Goal: Information Seeking & Learning: Learn about a topic

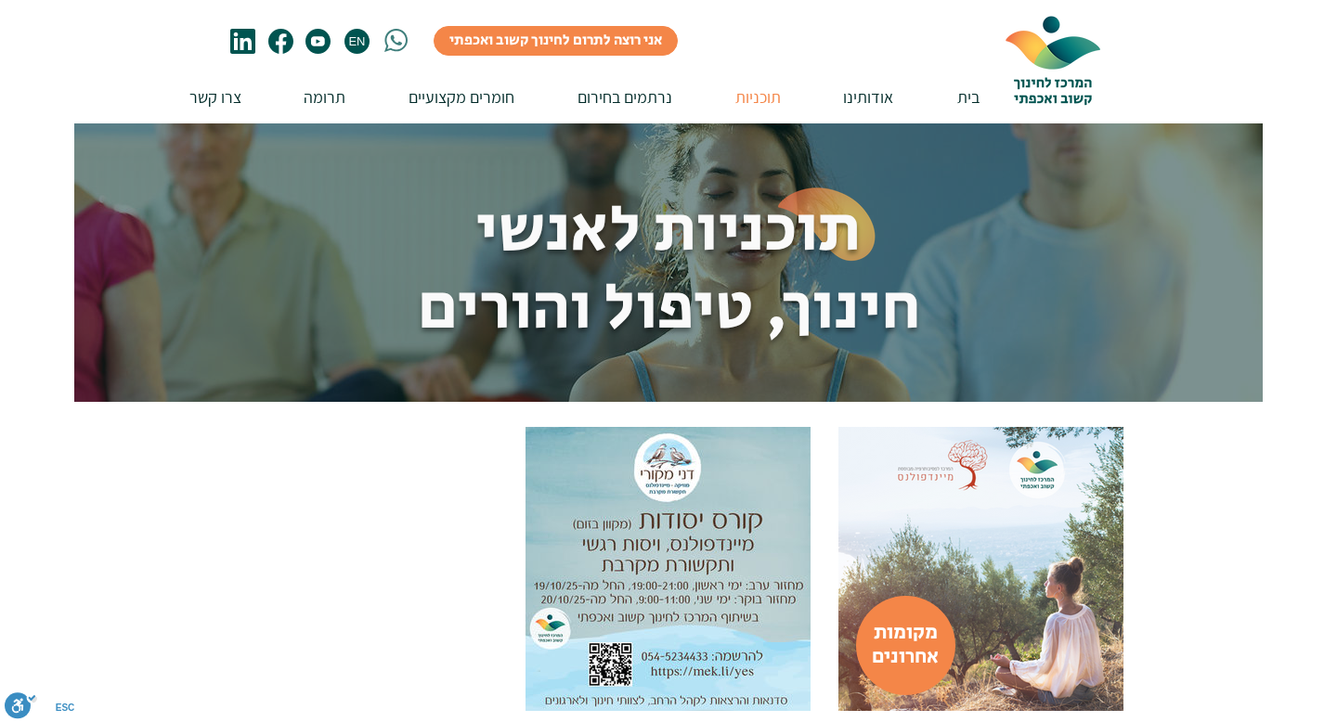
click at [1252, 402] on div at bounding box center [668, 632] width 1337 height 460
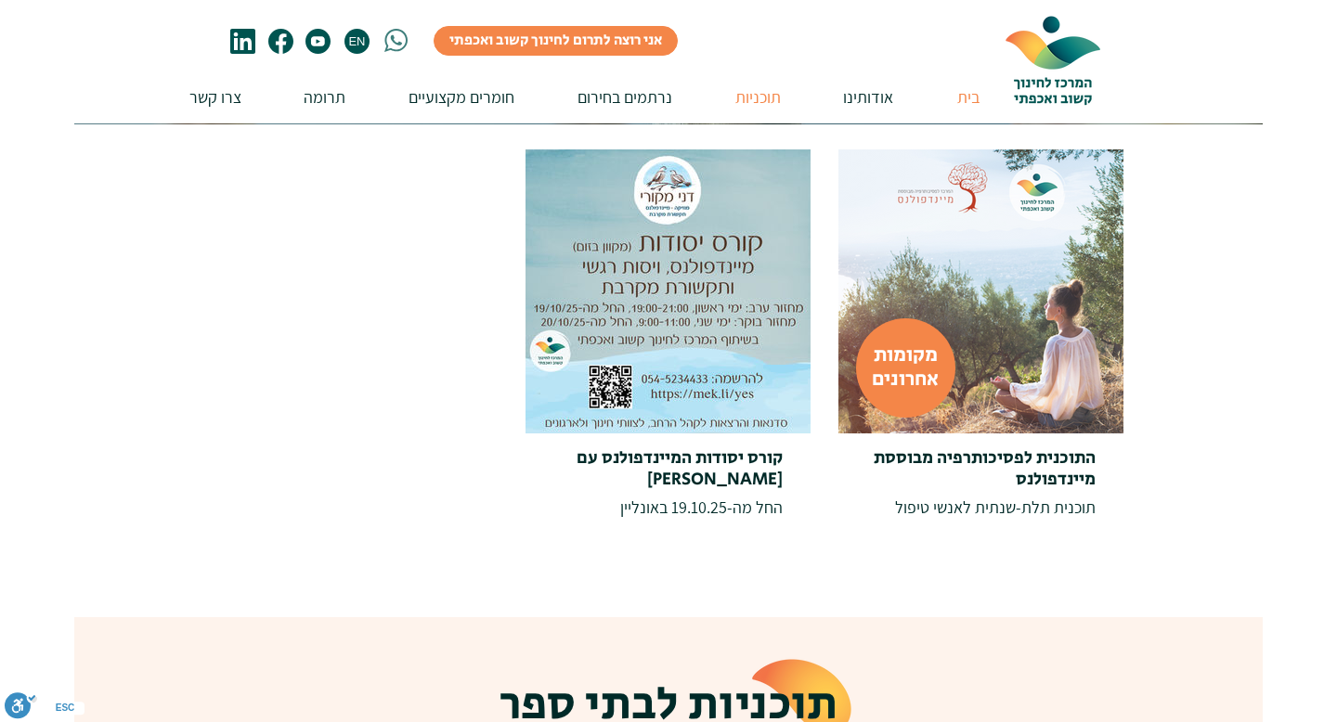
click at [955, 94] on p "בית" at bounding box center [968, 97] width 41 height 53
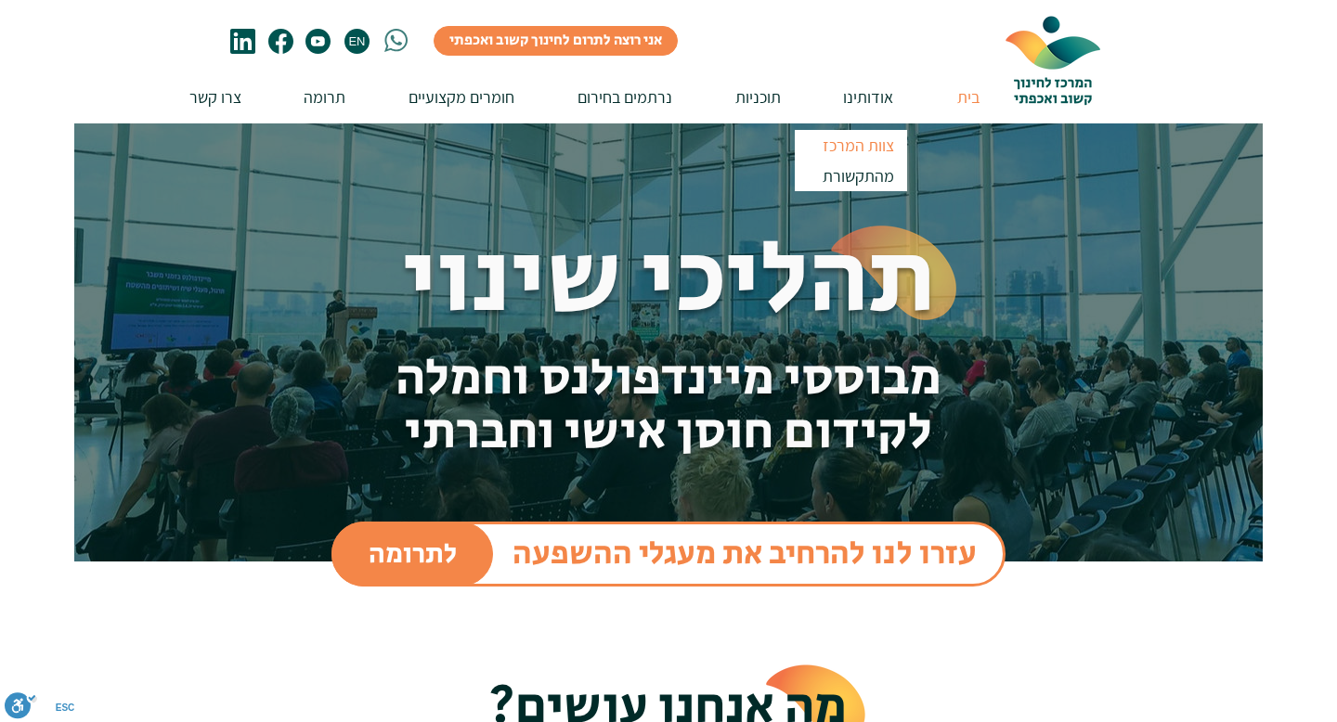
click at [858, 151] on p "צוות המרכז" at bounding box center [858, 145] width 88 height 31
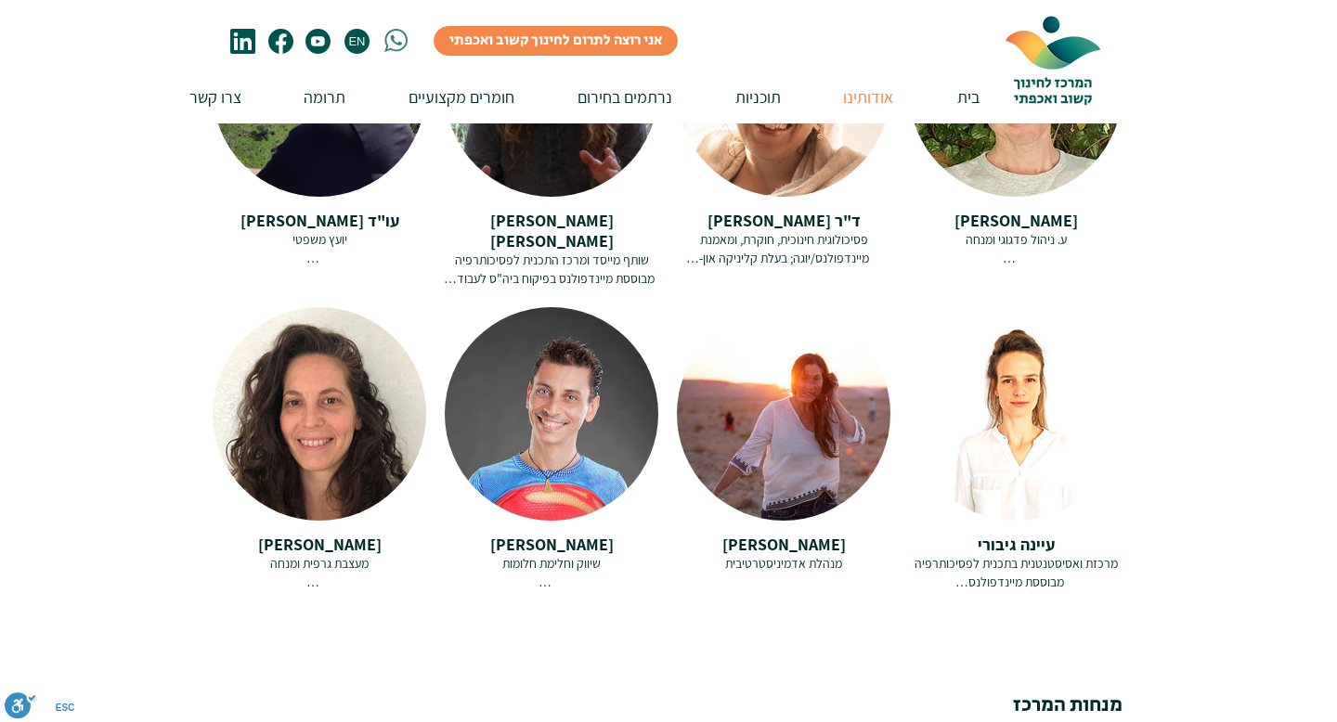
scroll to position [2748, 0]
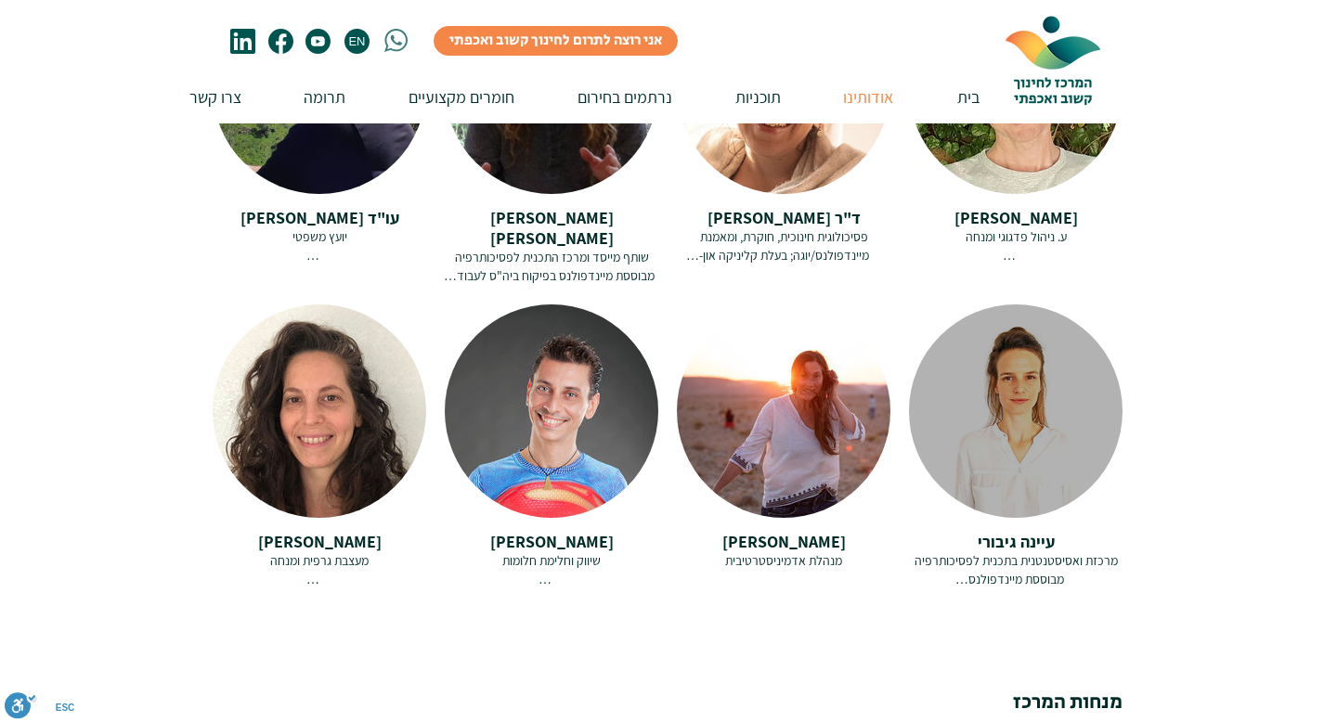
click at [1035, 473] on div at bounding box center [1016, 412] width 214 height 214
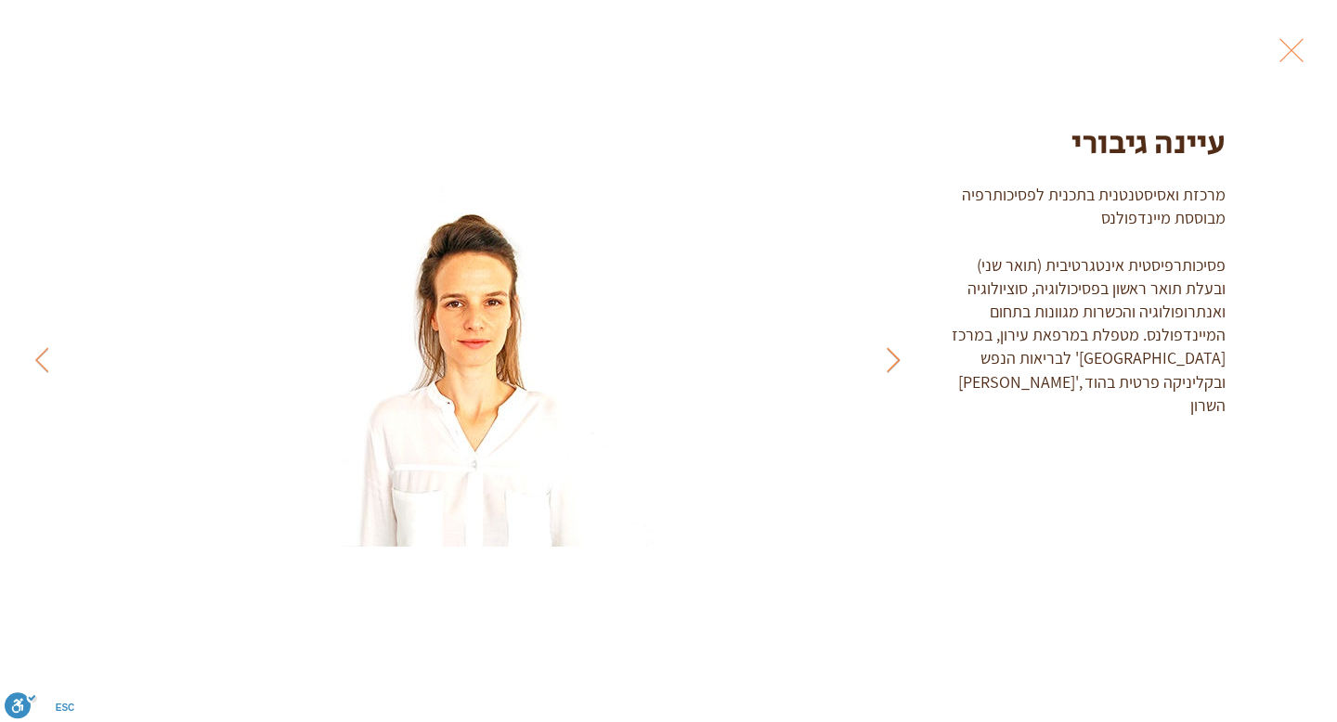
click at [889, 362] on icon "Previous Item" at bounding box center [894, 359] width 14 height 25
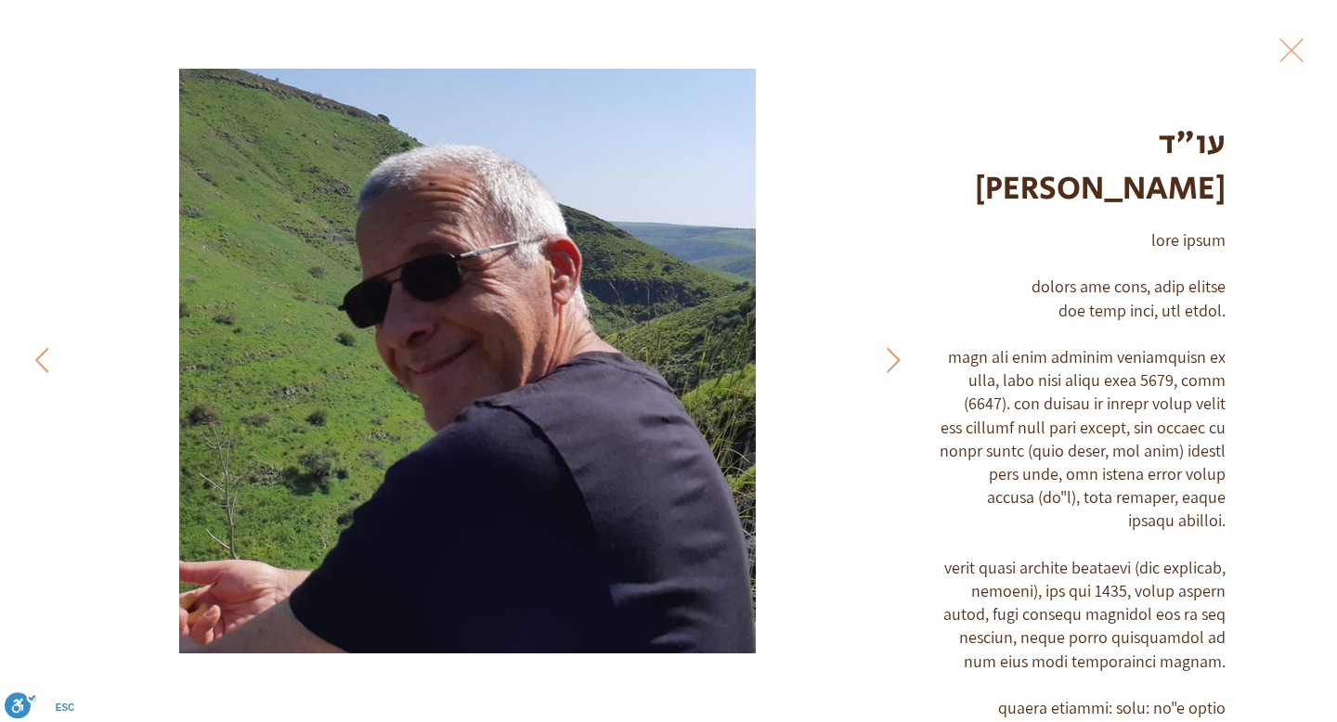
click at [1294, 42] on button "Exit expand mode" at bounding box center [1291, 48] width 35 height 41
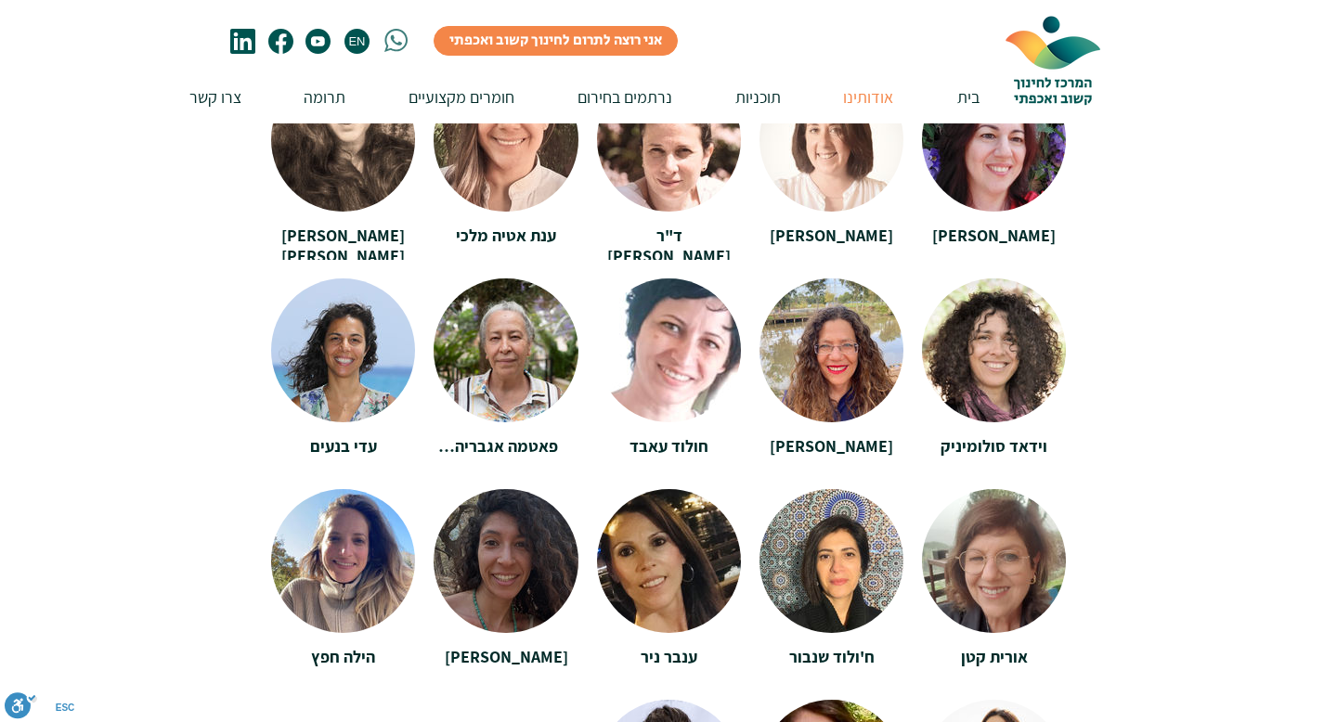
scroll to position [3629, 0]
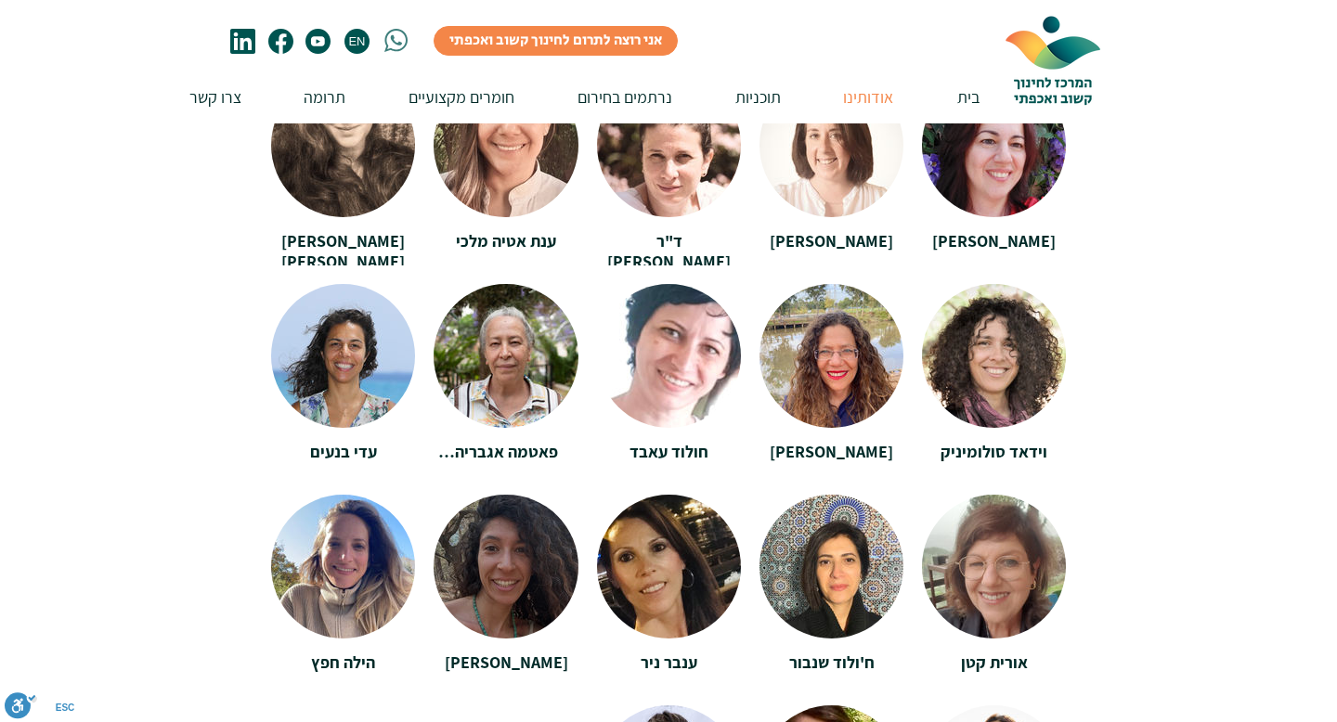
click at [527, 601] on div at bounding box center [506, 560] width 145 height 130
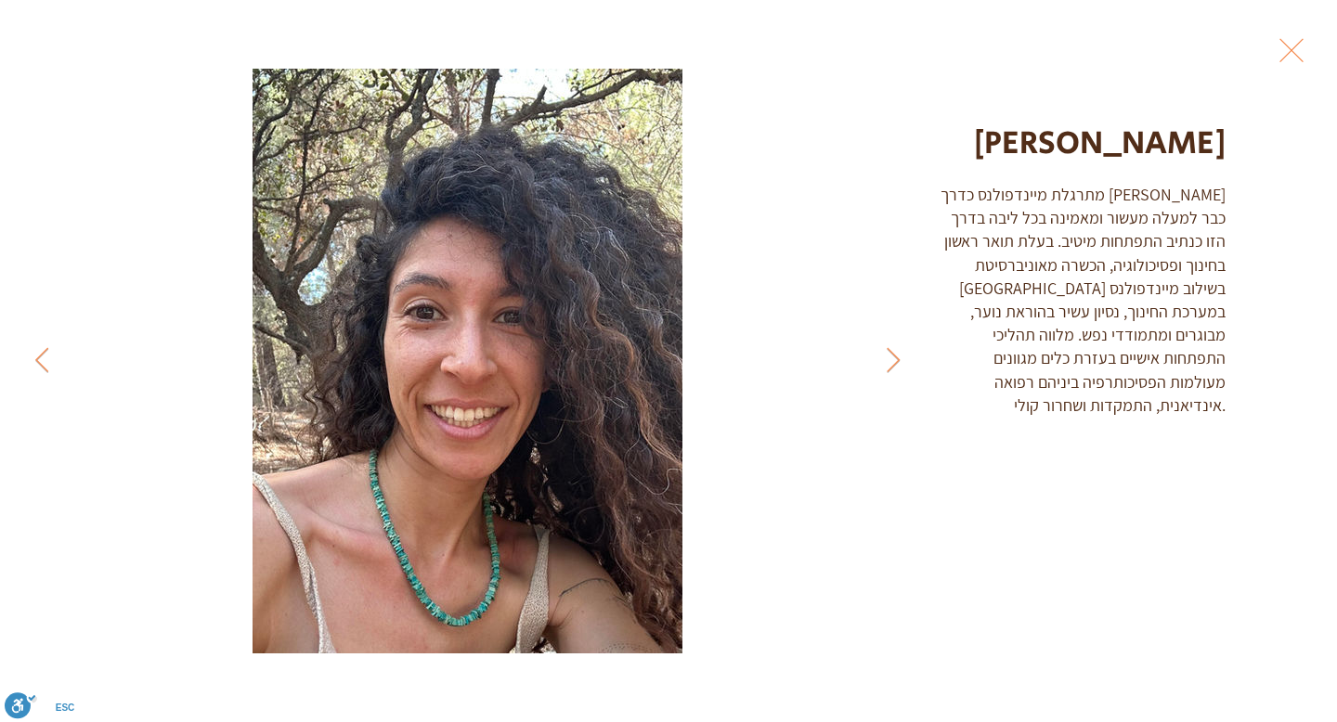
click at [1288, 50] on button "Exit expand mode" at bounding box center [1291, 48] width 35 height 41
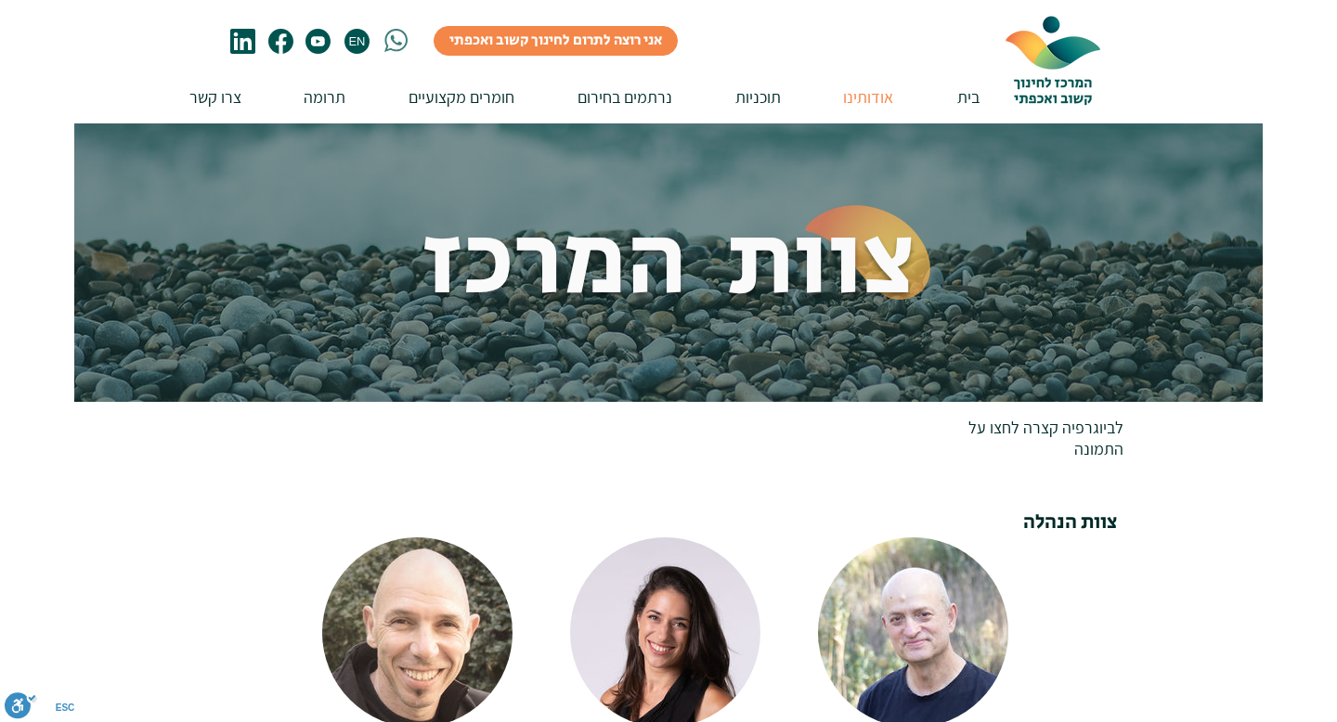
scroll to position [3629, 0]
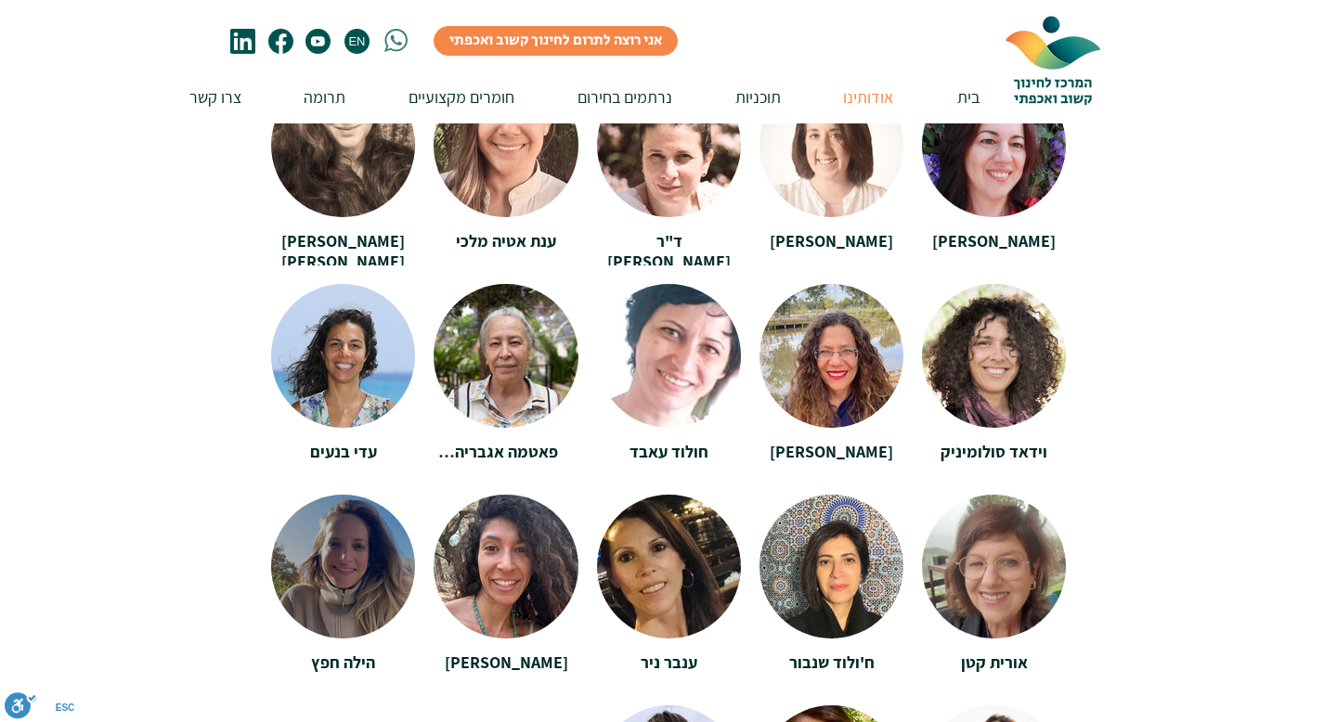
click at [309, 616] on div at bounding box center [343, 567] width 144 height 144
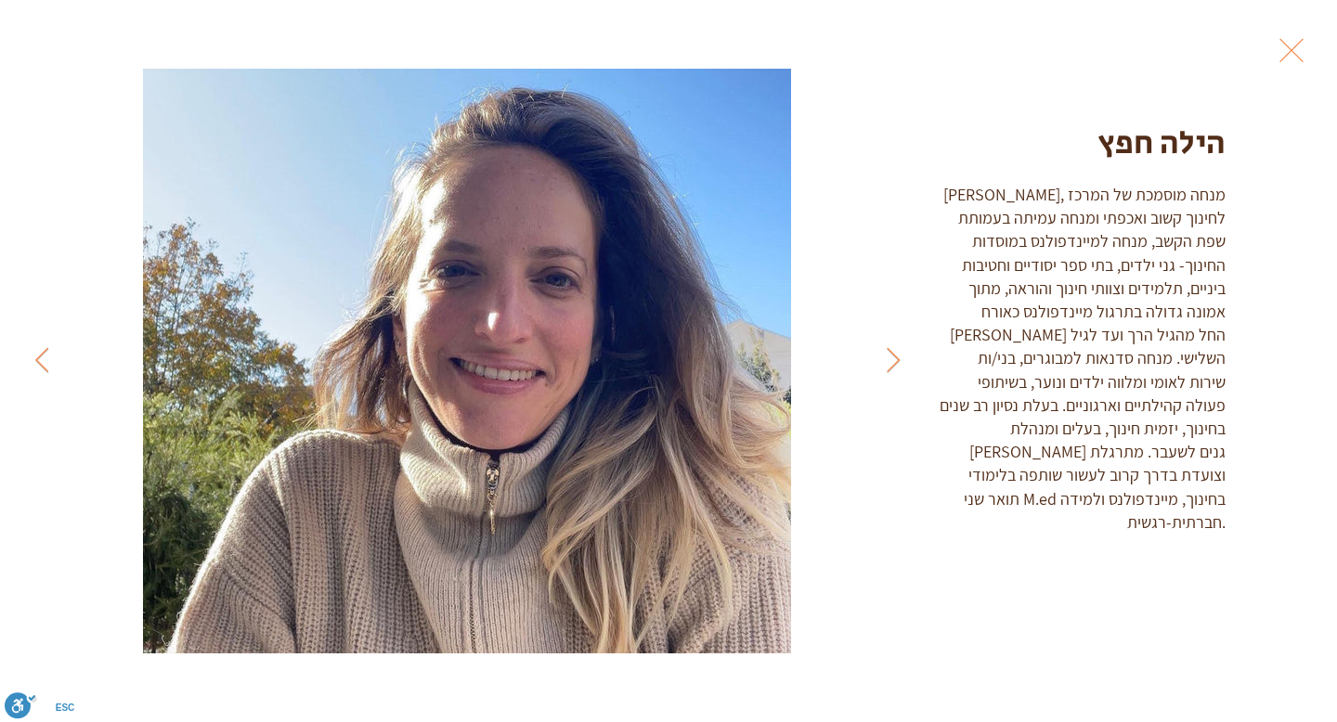
click at [1294, 64] on button "Exit expand mode" at bounding box center [1291, 48] width 35 height 41
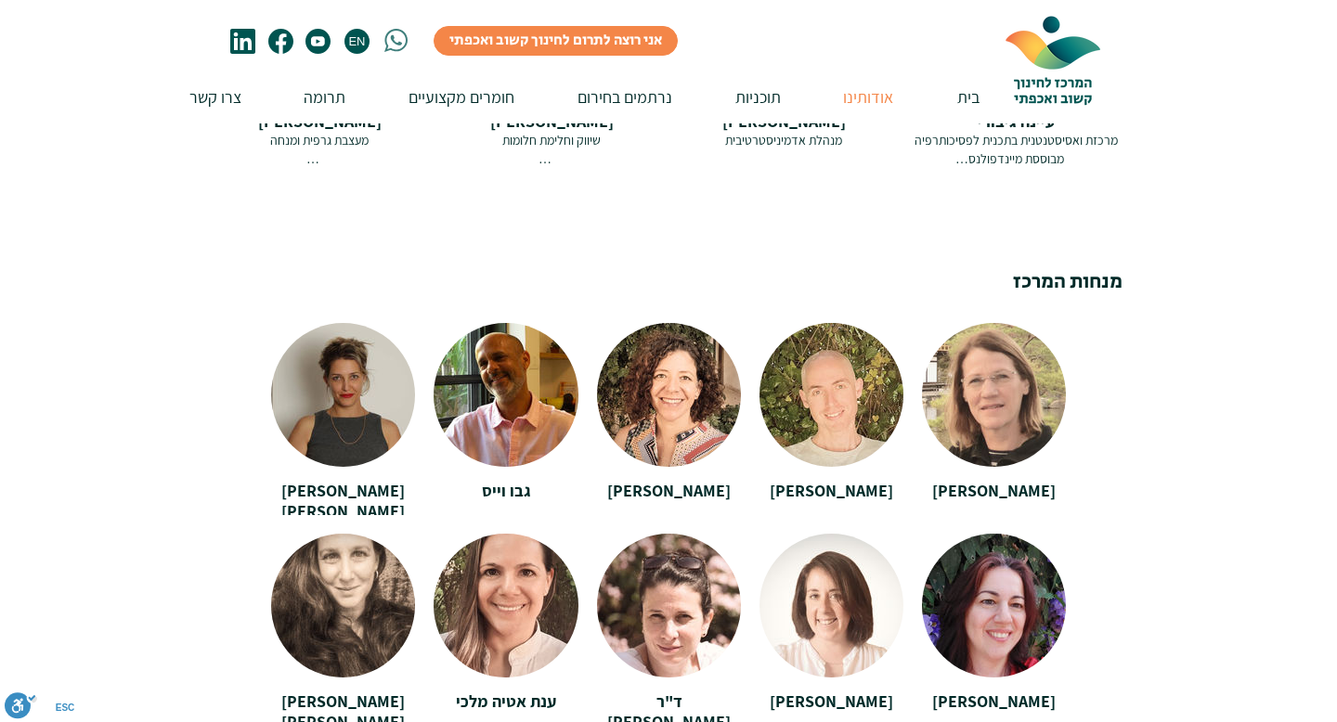
scroll to position [3191, 0]
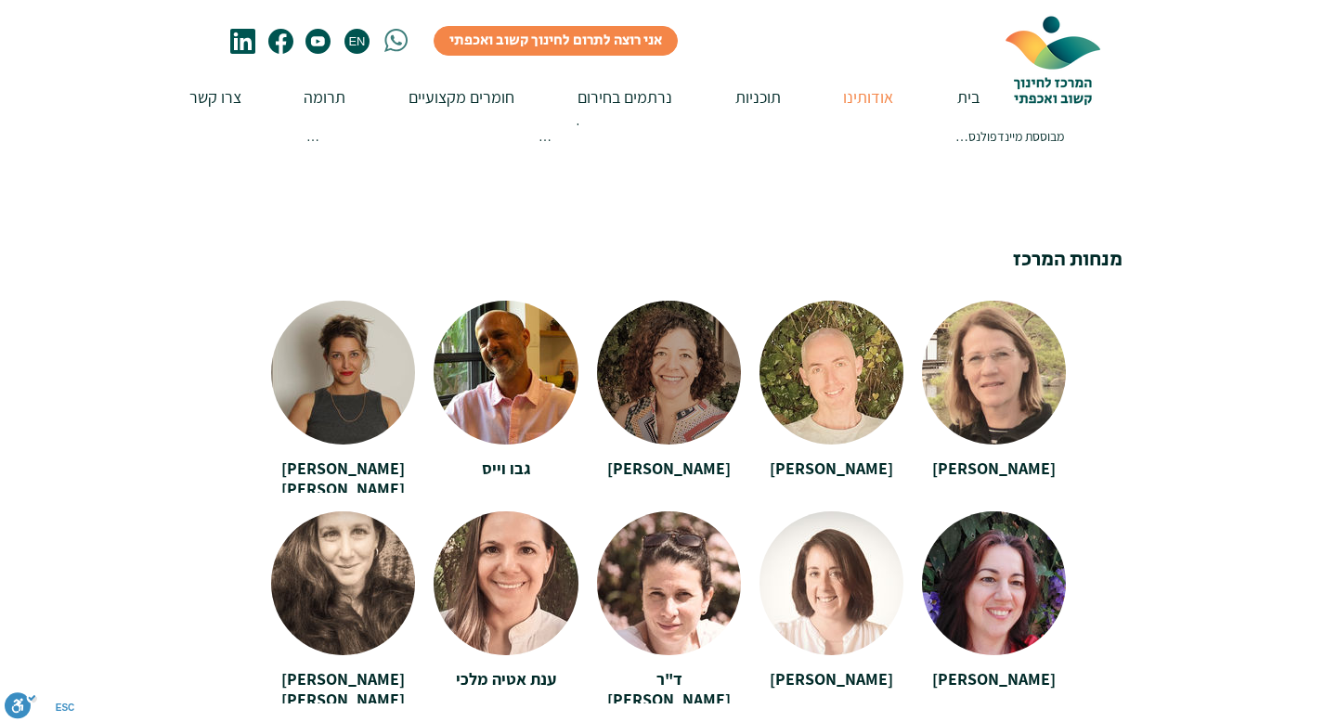
click at [679, 401] on div at bounding box center [669, 366] width 144 height 130
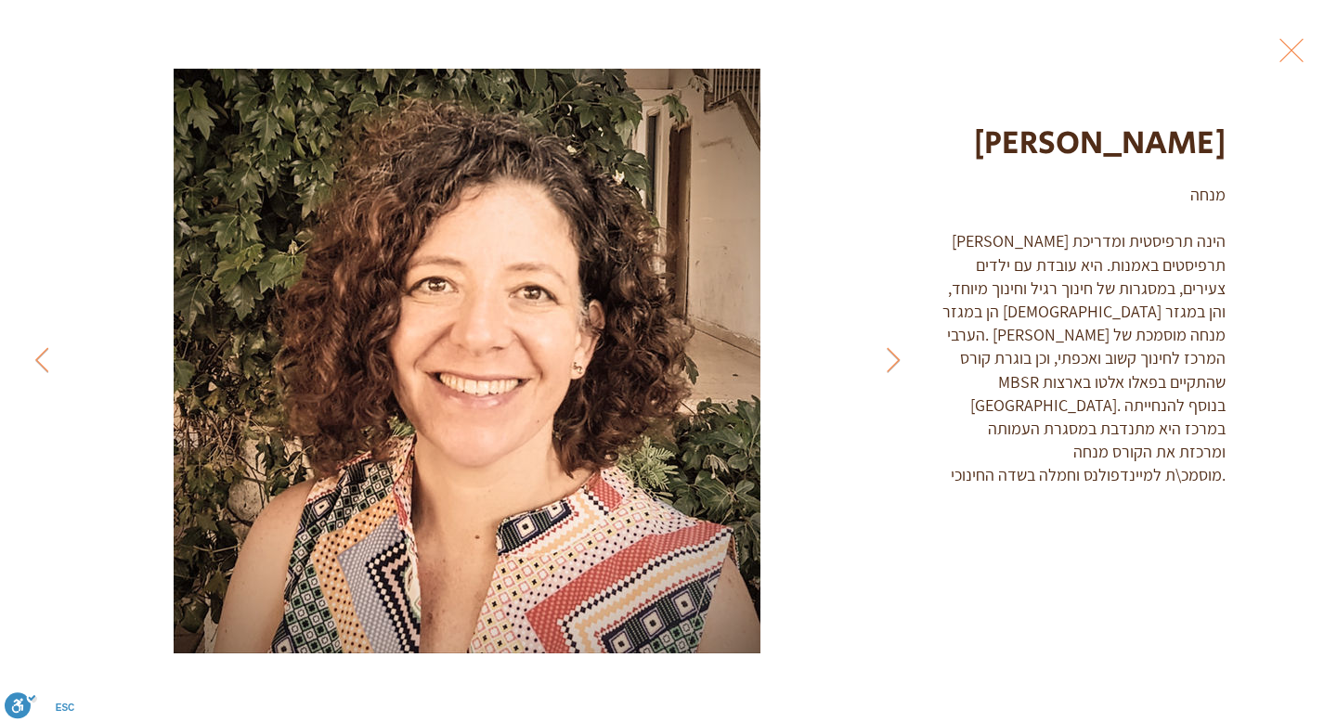
click at [1291, 48] on button "Exit expand mode" at bounding box center [1291, 48] width 35 height 41
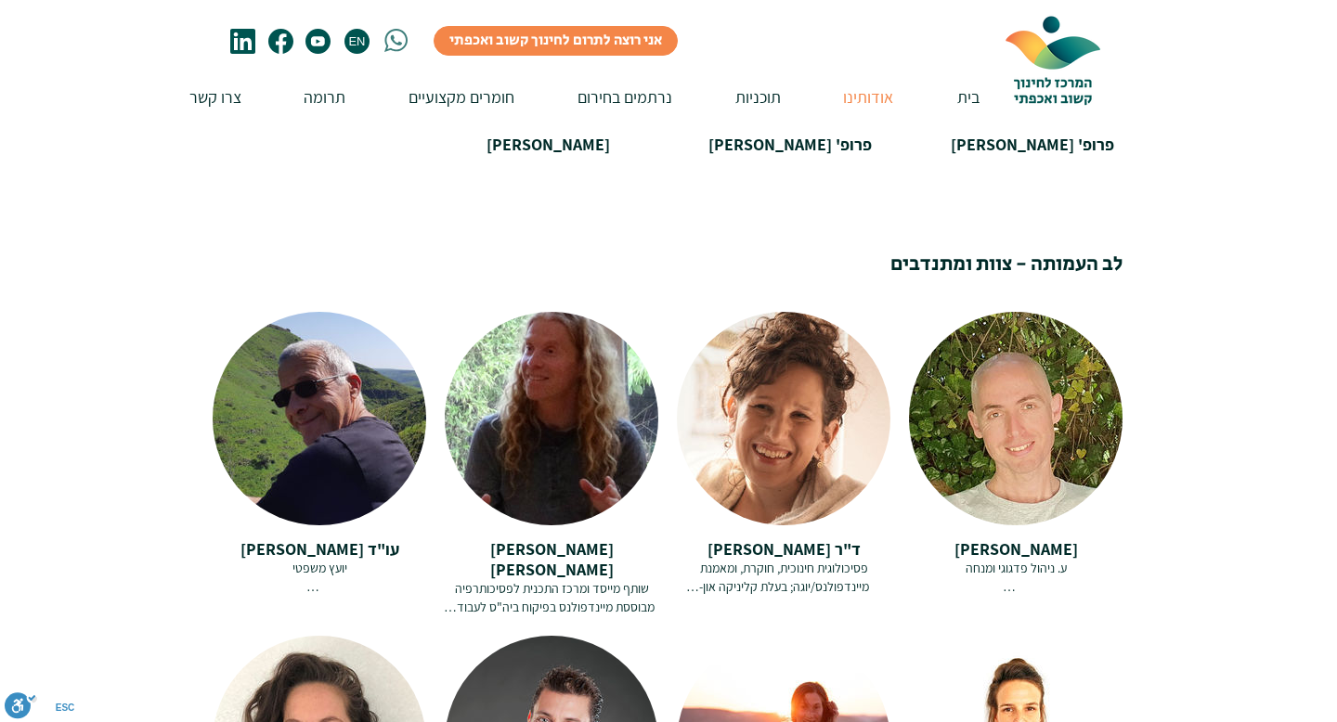
scroll to position [2459, 0]
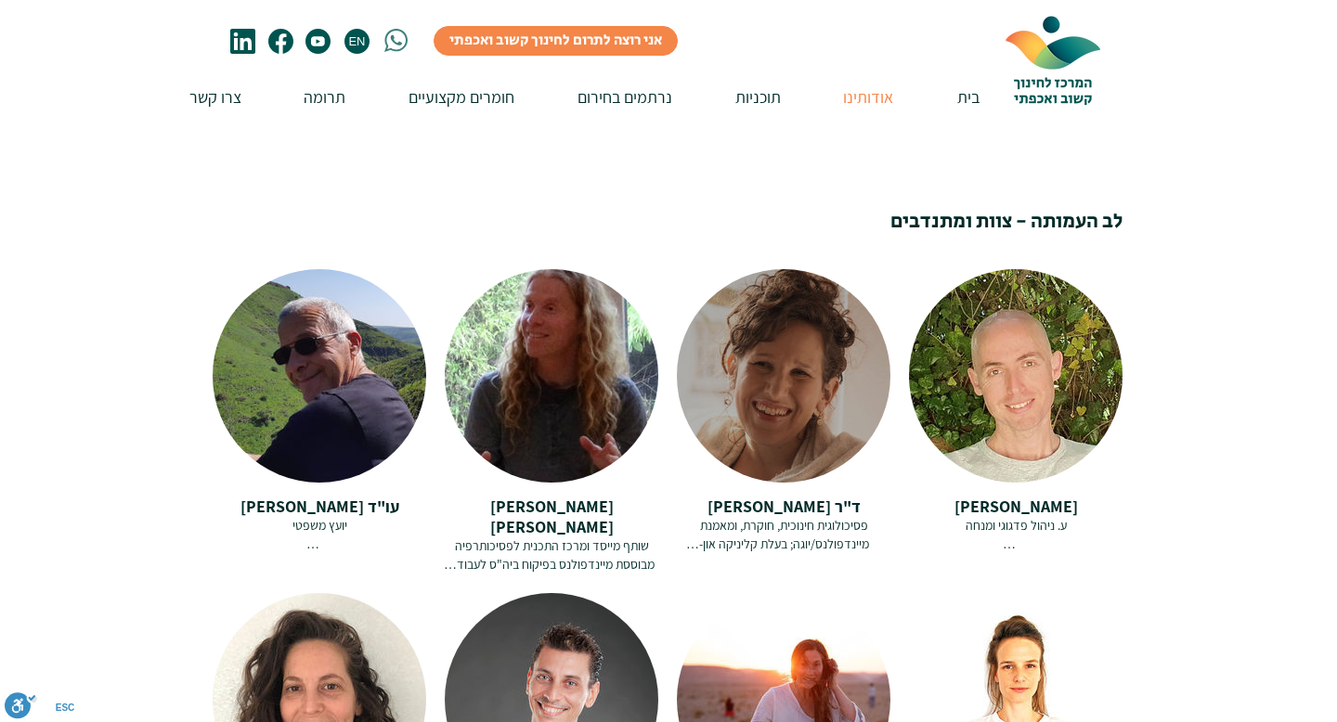
click at [784, 394] on div at bounding box center [784, 376] width 214 height 214
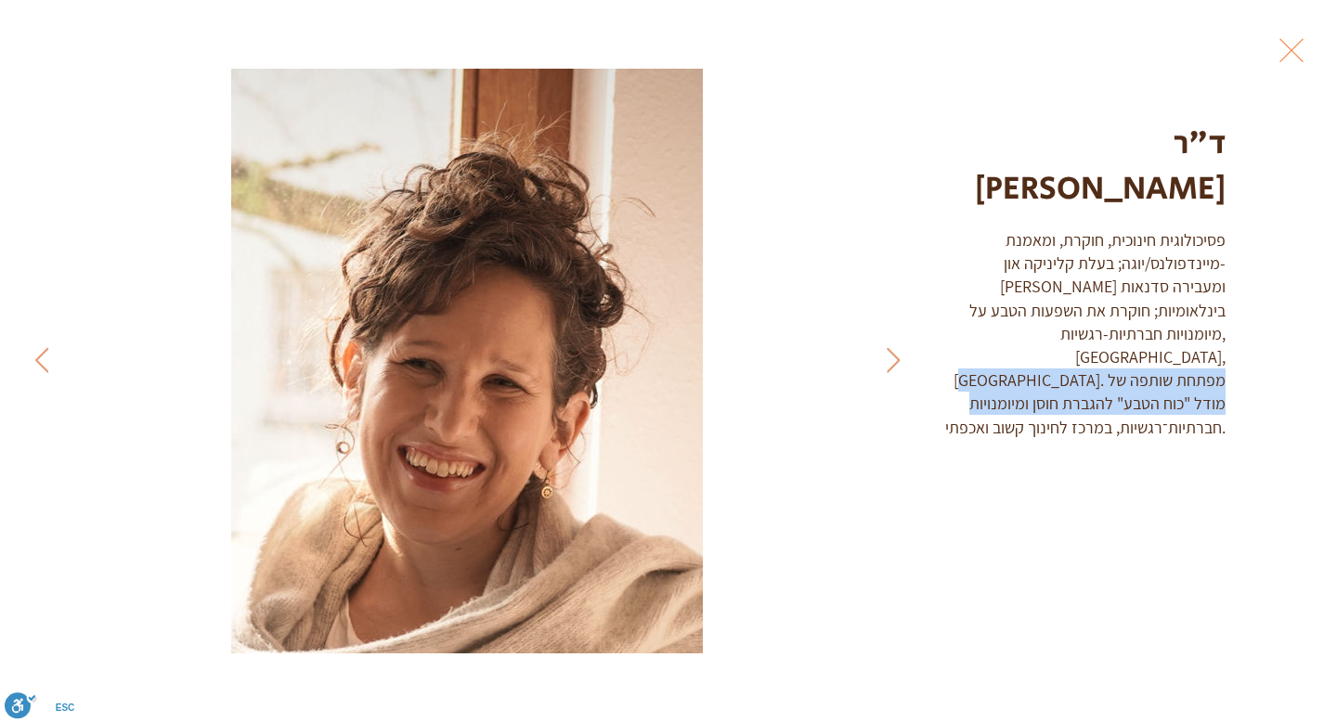
drag, startPoint x: 1033, startPoint y: 290, endPoint x: 1039, endPoint y: 344, distance: 54.1
click at [1039, 344] on div "פסיכולוגית חינוכית, חוקרת, ומאמנת מיינדפולנס/יוגה; בעלת קליניקה און-[PERSON_NAM…" at bounding box center [1083, 333] width 286 height 211
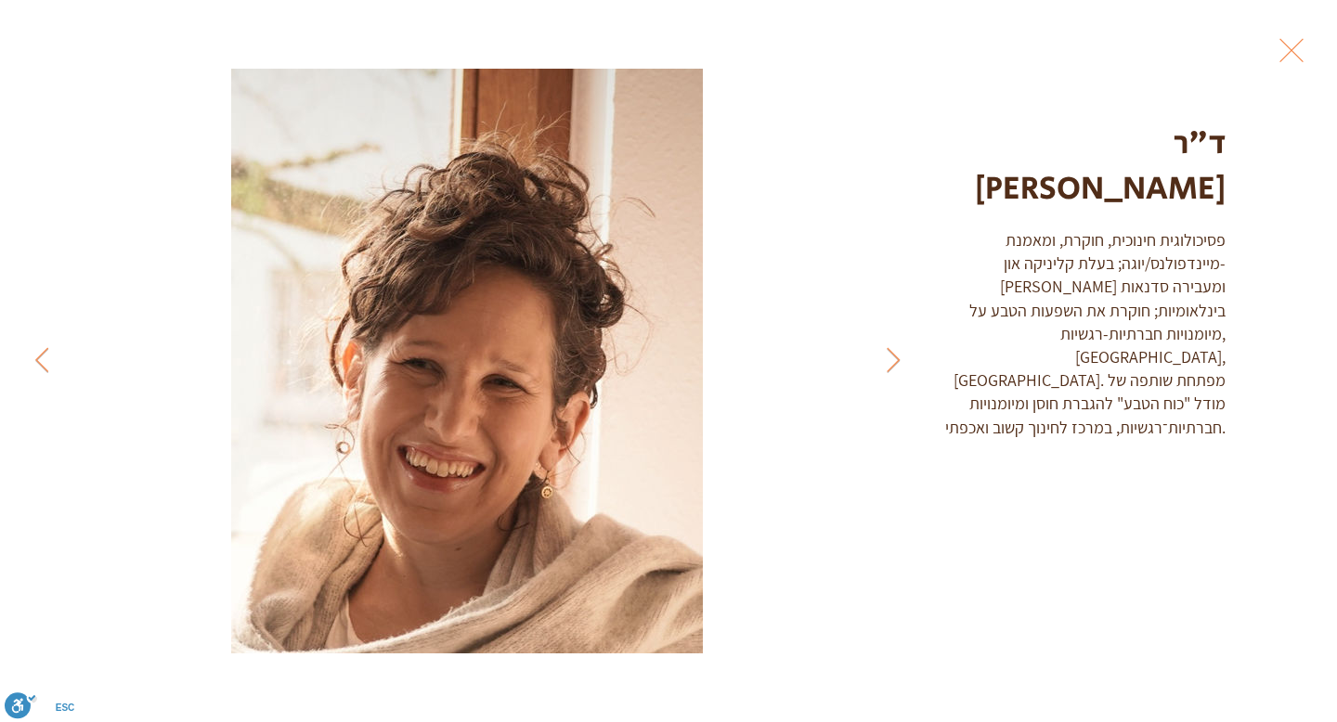
click at [1287, 56] on button "Exit expand mode" at bounding box center [1291, 48] width 35 height 41
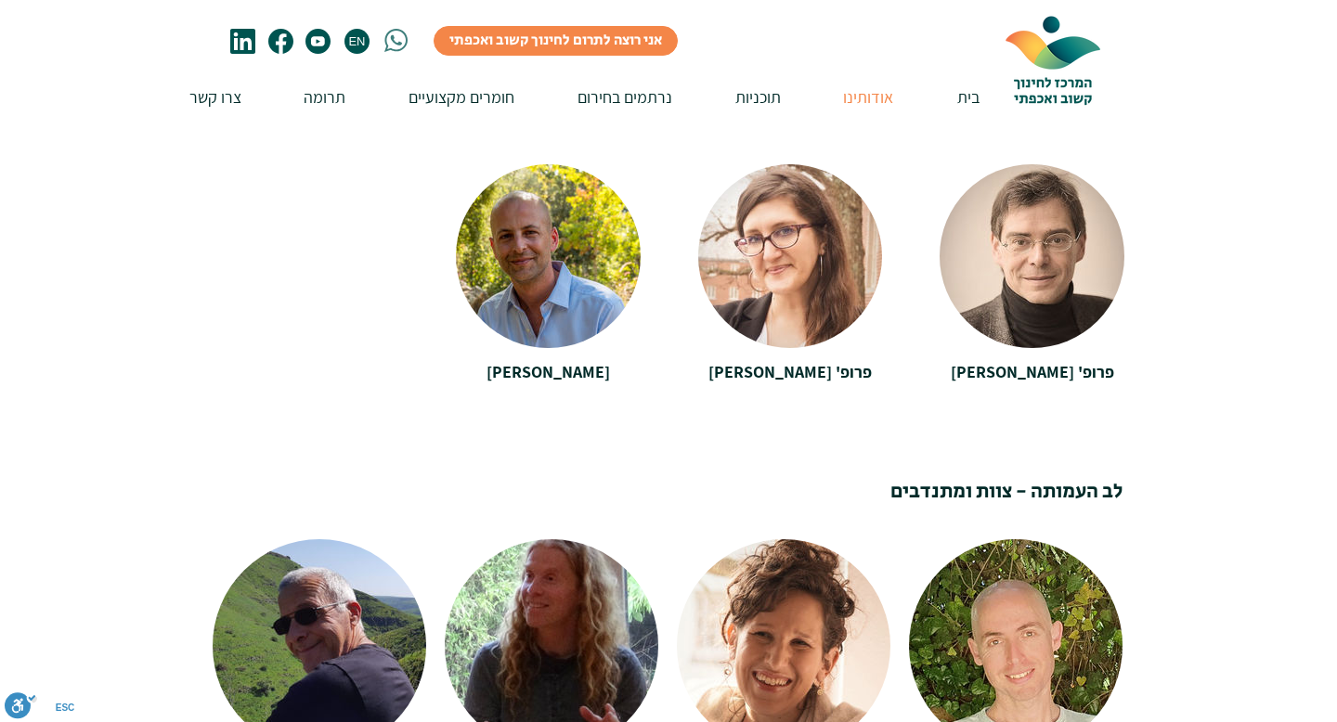
scroll to position [1879, 0]
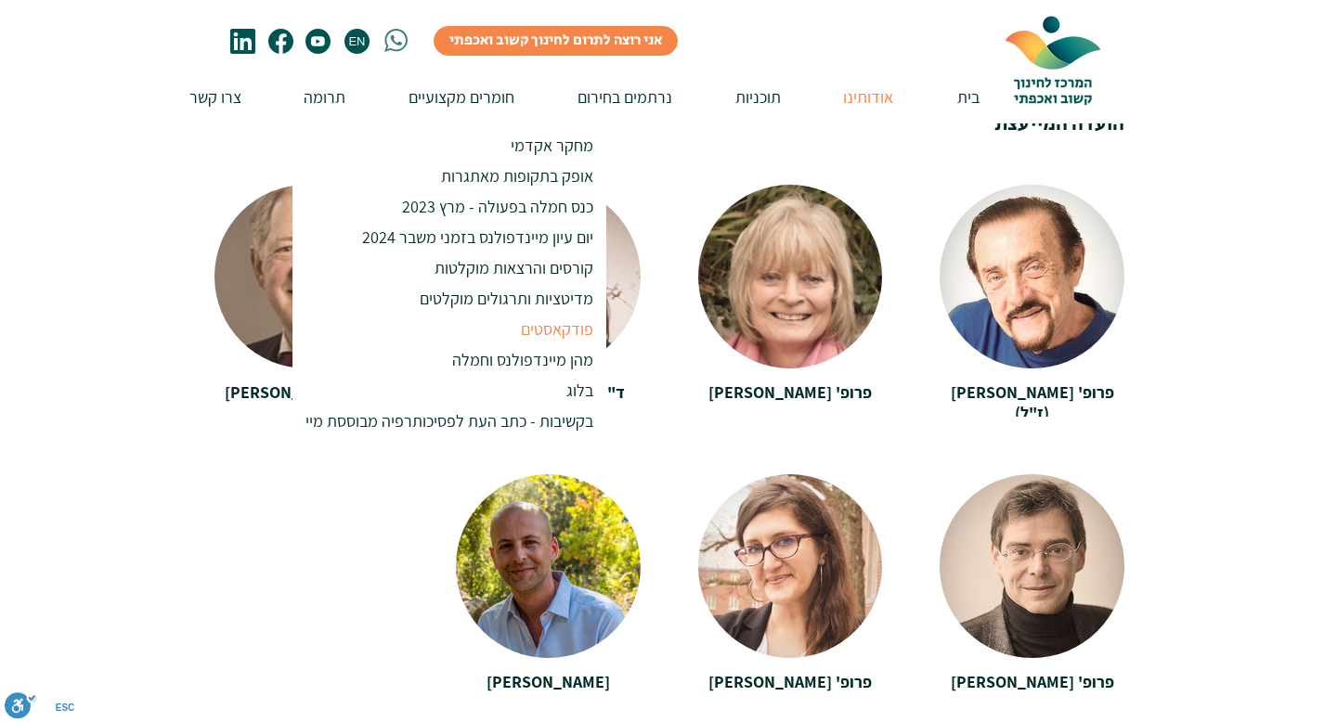
click at [506, 333] on div "פודקאסטים" at bounding box center [449, 329] width 305 height 31
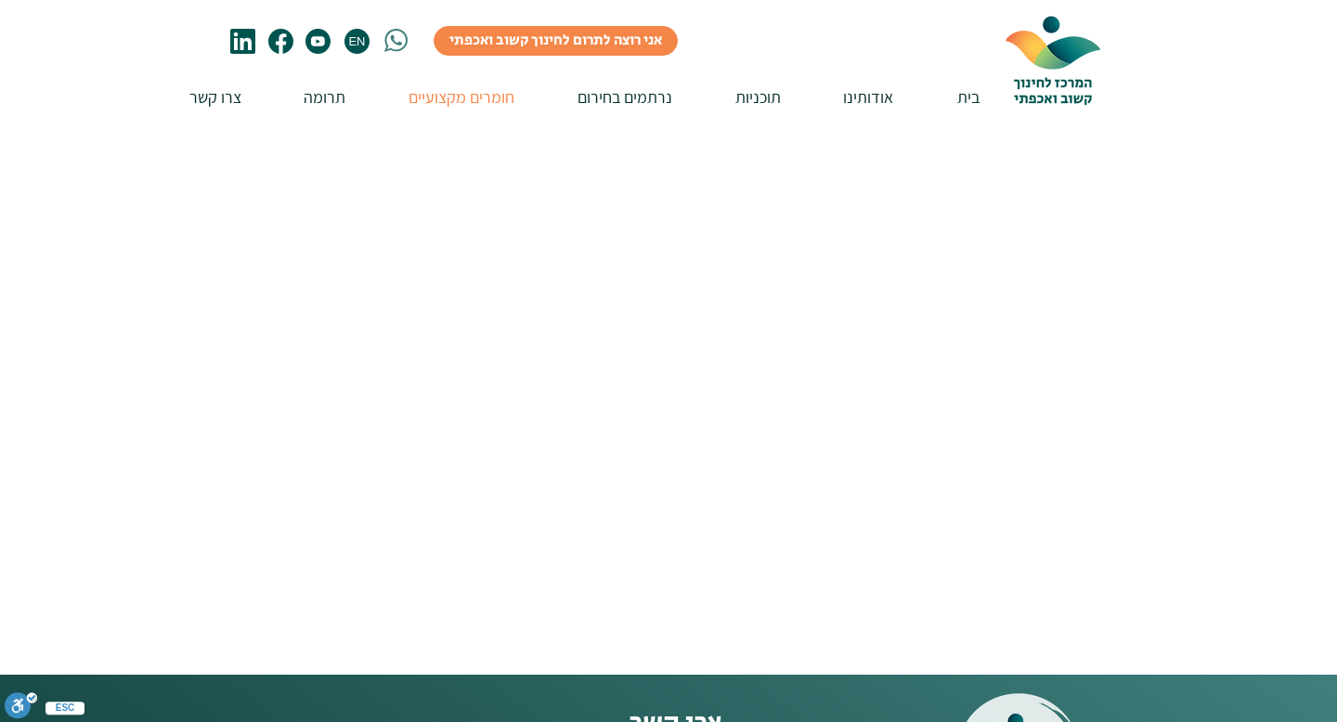
scroll to position [601, 0]
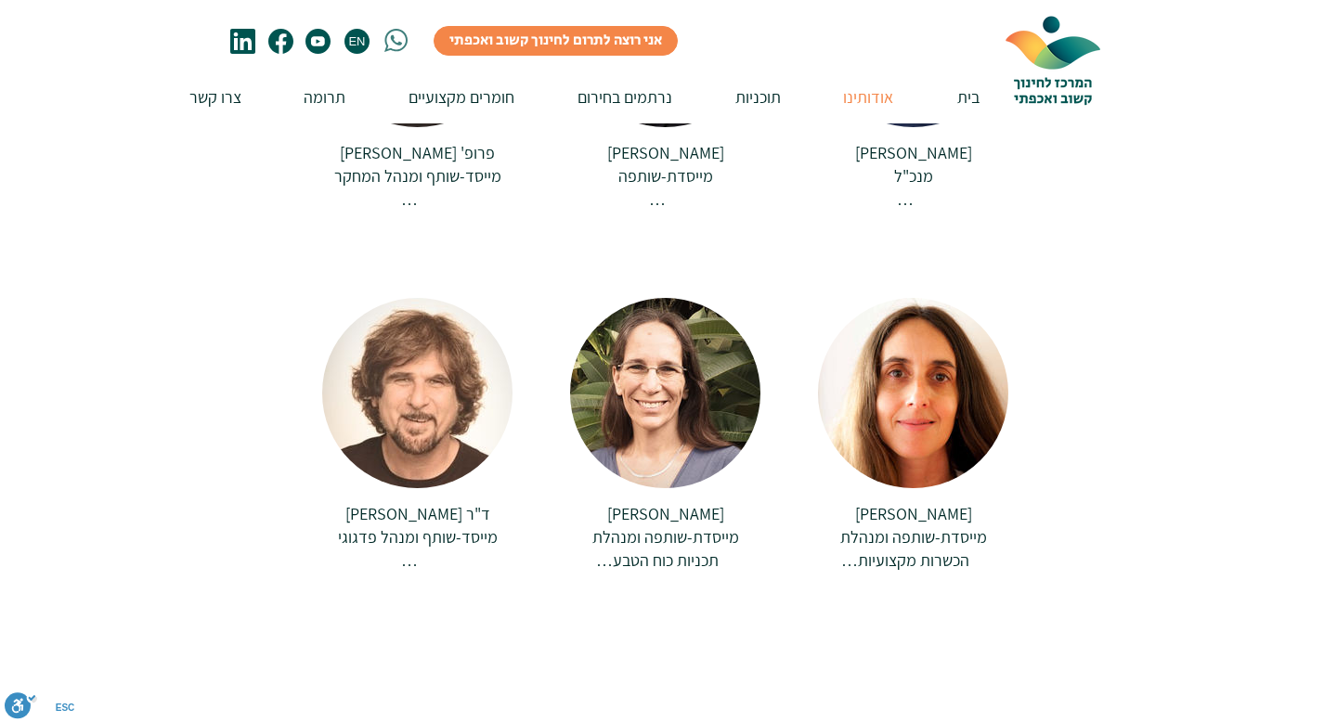
scroll to position [1879, 0]
